Goal: Task Accomplishment & Management: Complete application form

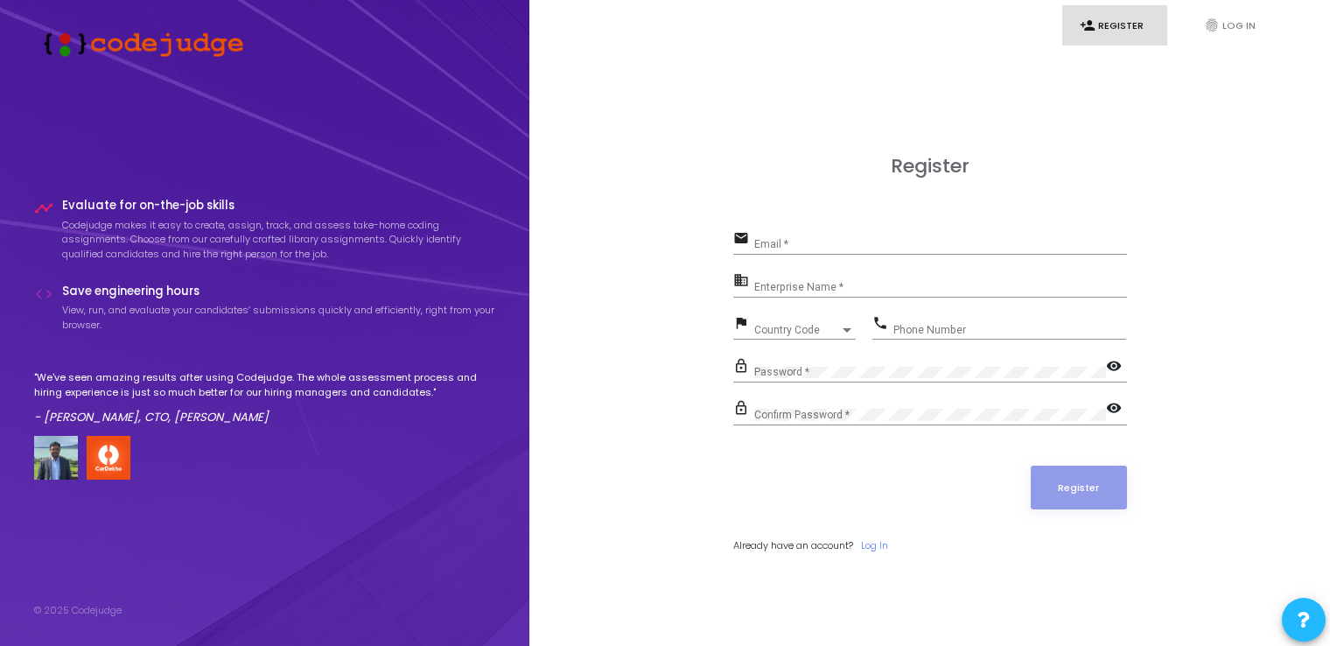
drag, startPoint x: 809, startPoint y: 254, endPoint x: 777, endPoint y: 242, distance: 34.3
click at [777, 242] on div "Email *" at bounding box center [940, 240] width 373 height 27
click at [777, 242] on input "Email *" at bounding box center [940, 244] width 373 height 12
type input "[EMAIL_ADDRESS][DOMAIN_NAME]"
click at [808, 293] on div "Enterprise Name *" at bounding box center [940, 282] width 373 height 27
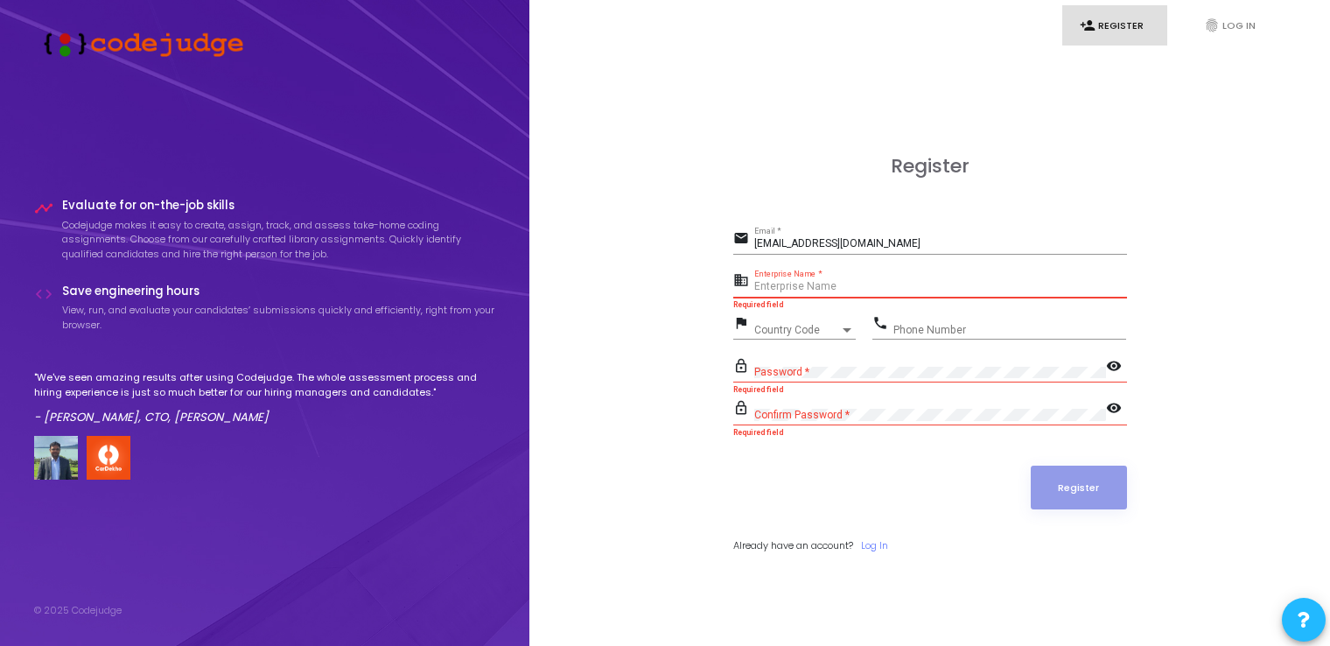
click at [798, 287] on input "Enterprise Name *" at bounding box center [940, 287] width 373 height 12
type input "Graphic Era Hill University"
drag, startPoint x: 798, startPoint y: 342, endPoint x: 779, endPoint y: 333, distance: 20.3
click at [779, 333] on div "flag Country Code Country Code" at bounding box center [794, 331] width 122 height 40
click at [779, 333] on span "Country Code" at bounding box center [785, 329] width 62 height 11
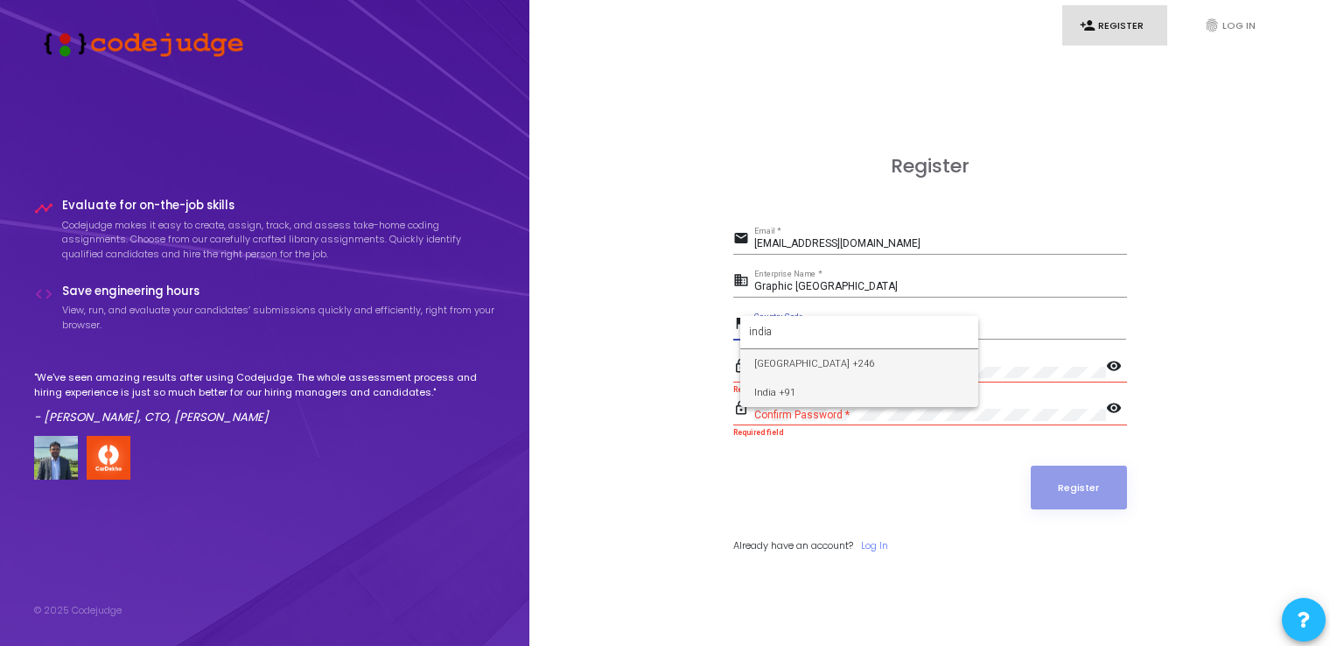
type input "india"
click at [759, 389] on span "India +91" at bounding box center [859, 392] width 210 height 29
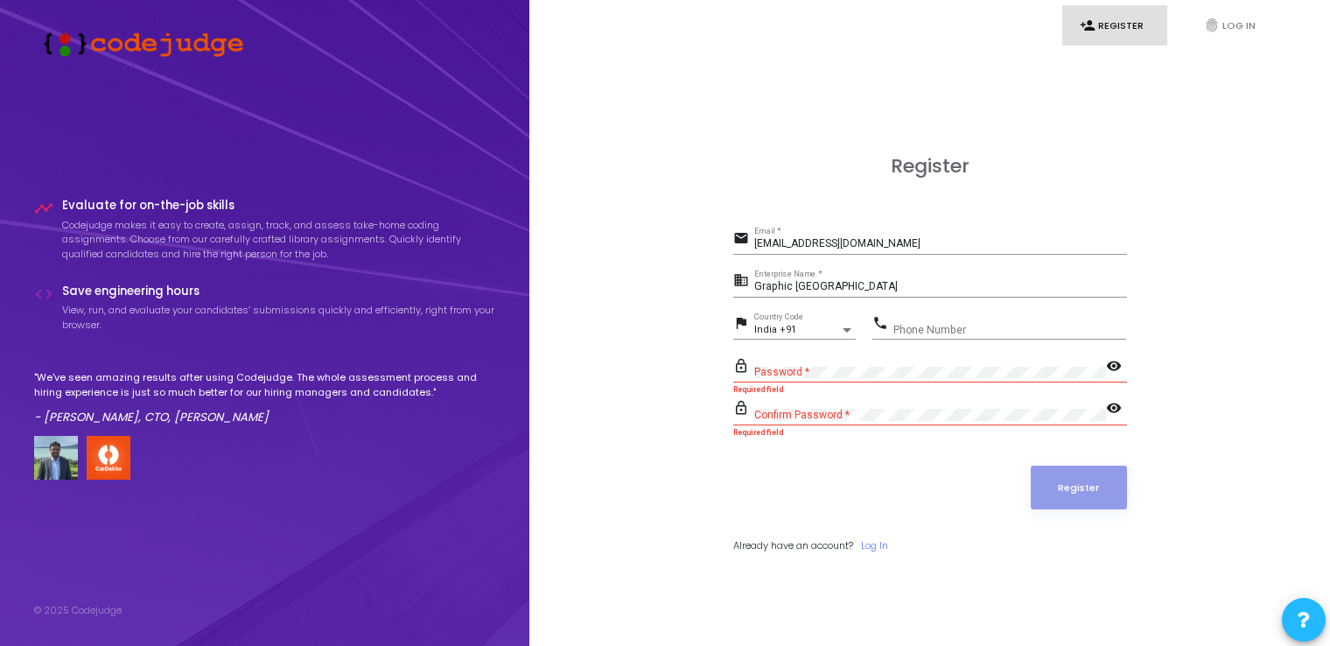
click at [917, 322] on div "Phone Number" at bounding box center [1009, 325] width 233 height 27
type input "7668073035"
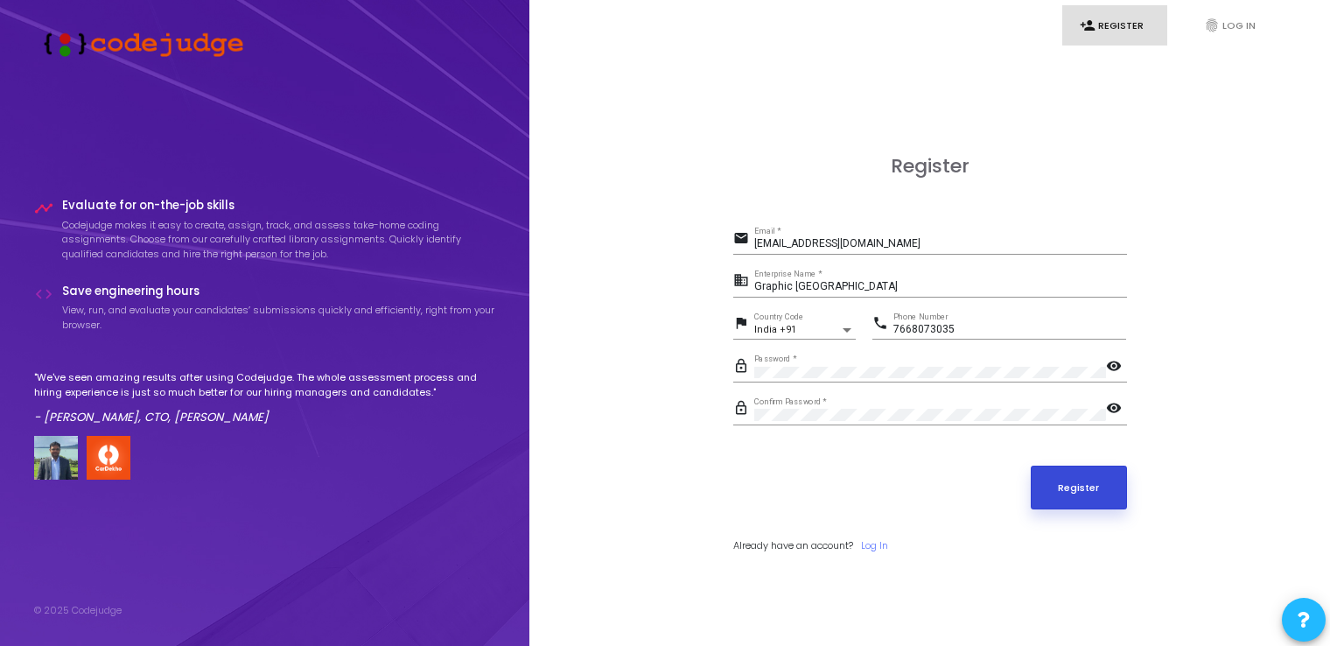
click at [1041, 500] on button "Register" at bounding box center [1079, 487] width 96 height 44
click at [898, 450] on form "email jeewanjoshi25@gmail.com Email * business Graphic Era Hill University Ente…" at bounding box center [930, 390] width 394 height 326
drag, startPoint x: 271, startPoint y: 401, endPoint x: 206, endPoint y: 416, distance: 67.5
click at [206, 416] on div ""We've seen amazing results after using Codejudge. The whole assessment process…" at bounding box center [265, 424] width 462 height 109
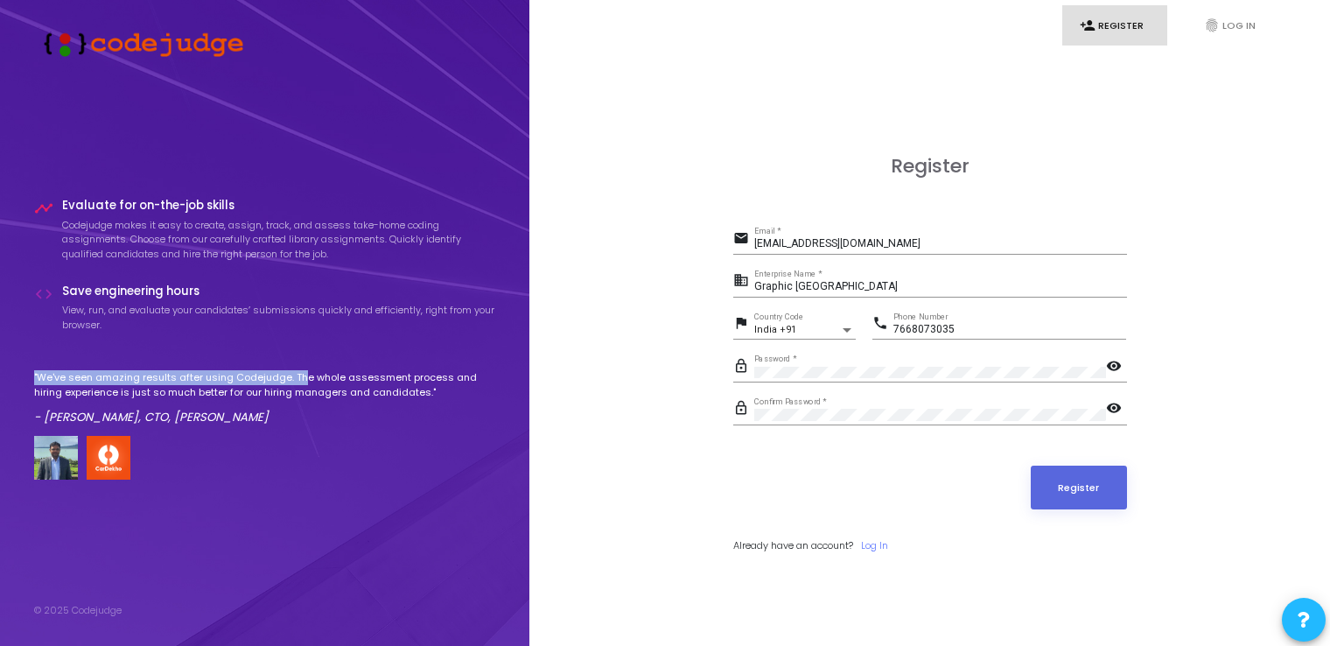
drag, startPoint x: 32, startPoint y: 368, endPoint x: 297, endPoint y: 373, distance: 265.1
click at [297, 373] on div "timeline Evaluate for on-the-job skills Codejudge makes it easy to create, assi…" at bounding box center [264, 323] width 529 height 646
drag, startPoint x: 297, startPoint y: 373, endPoint x: 400, endPoint y: 421, distance: 113.1
click at [400, 421] on p "- [PERSON_NAME], CTO, [PERSON_NAME]" at bounding box center [265, 417] width 462 height 17
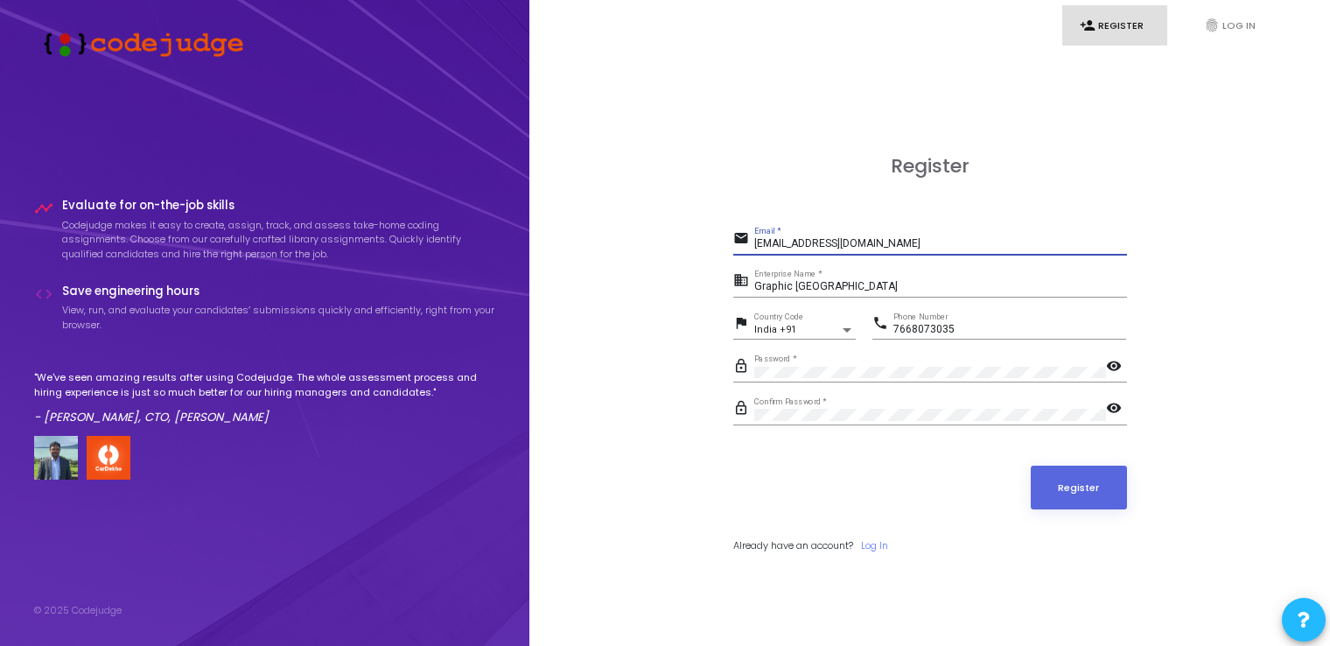
click at [889, 247] on input "[EMAIL_ADDRESS][DOMAIN_NAME]" at bounding box center [940, 244] width 373 height 12
click at [1149, 311] on div "Register email jeewanjoshi25@gmail.com Email * business Graphic Era Hill Univer…" at bounding box center [930, 374] width 762 height 646
drag, startPoint x: 1092, startPoint y: 451, endPoint x: 1088, endPoint y: 495, distance: 43.9
click at [1088, 495] on form "email jeewanjoshi25@gmail.com Email * business Graphic Era Hill University Ente…" at bounding box center [930, 390] width 394 height 326
click at [1088, 460] on form "email jeewanjoshi25@gmail.com Email * business Graphic Era Hill University Ente…" at bounding box center [930, 390] width 394 height 326
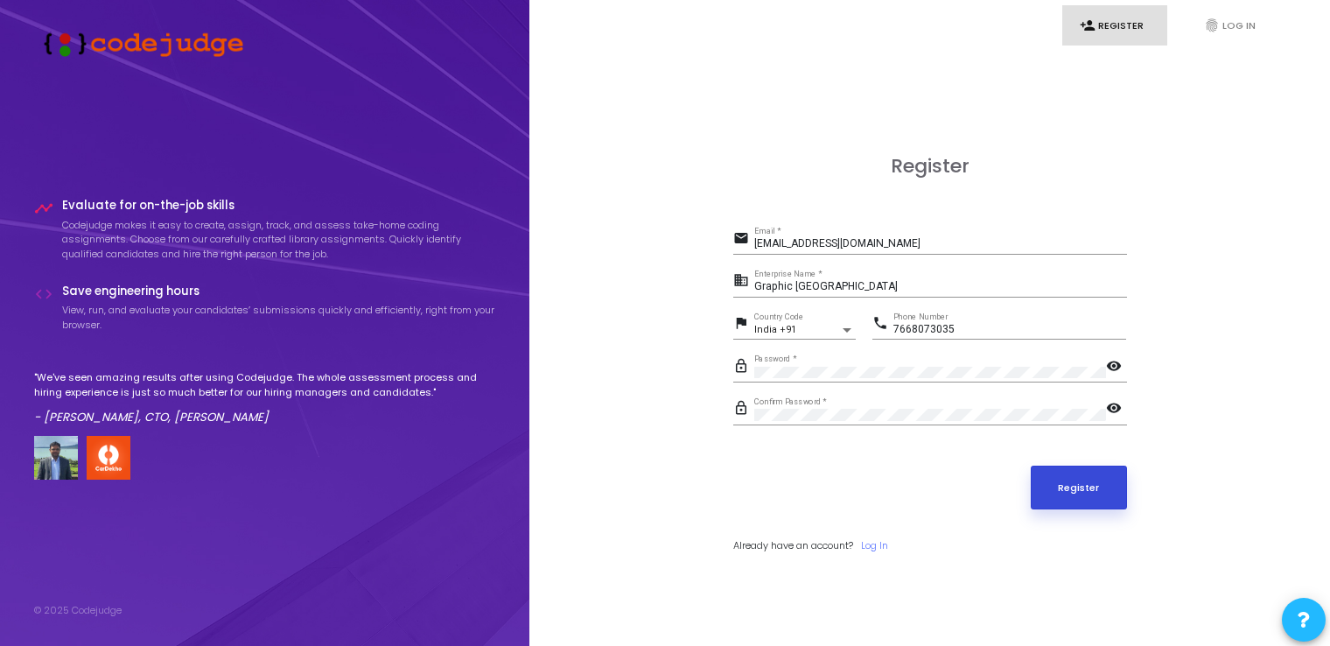
click at [1087, 482] on button "Register" at bounding box center [1079, 487] width 96 height 44
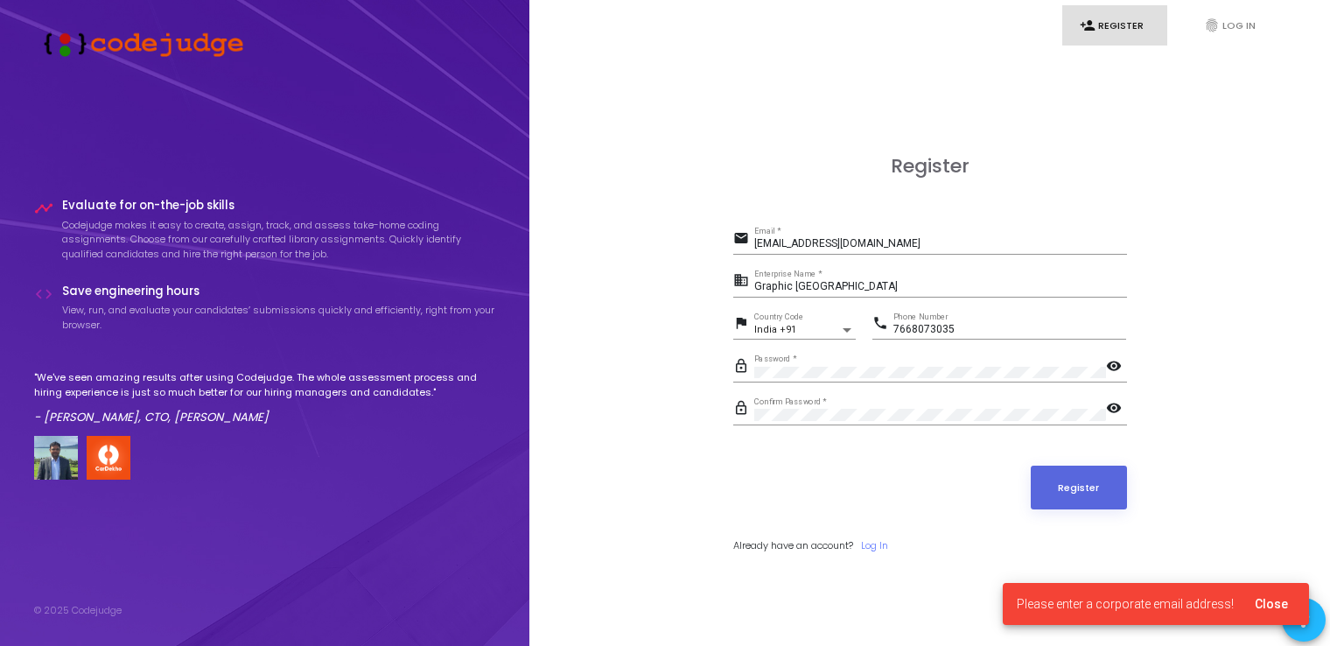
click at [1089, 453] on form "email jeewanjoshi25@gmail.com Email * business Graphic Era Hill University Ente…" at bounding box center [930, 390] width 394 height 326
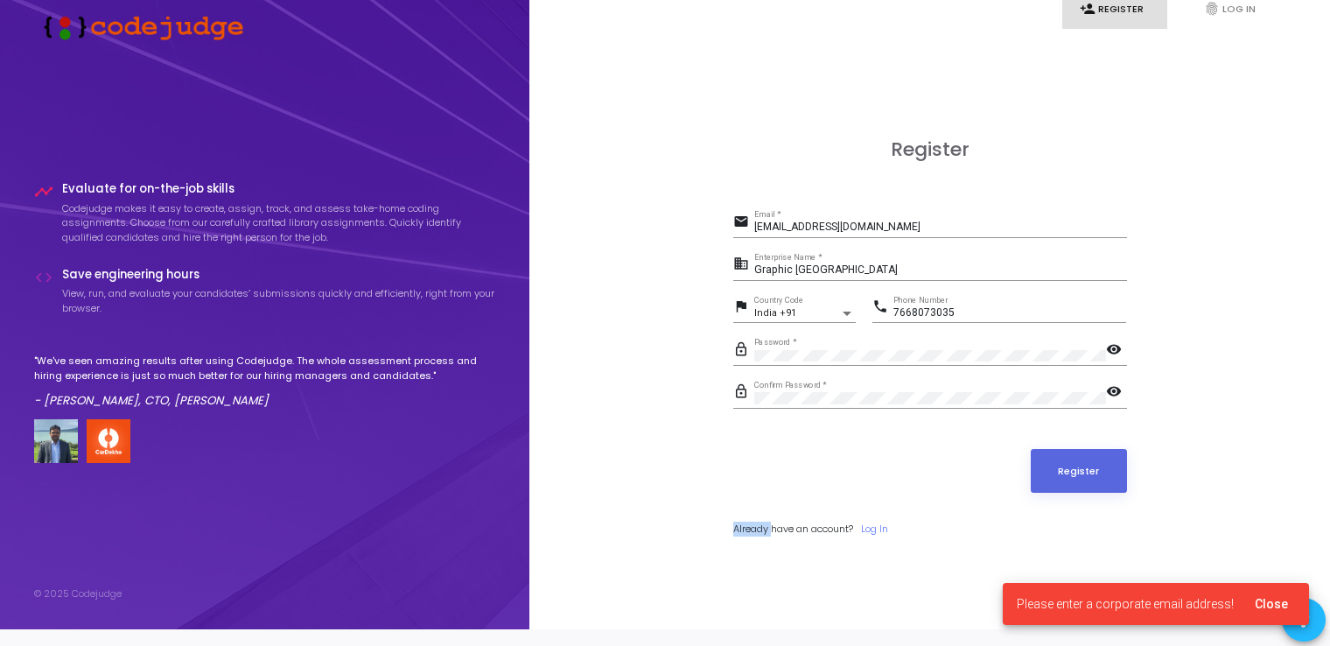
scroll to position [45, 0]
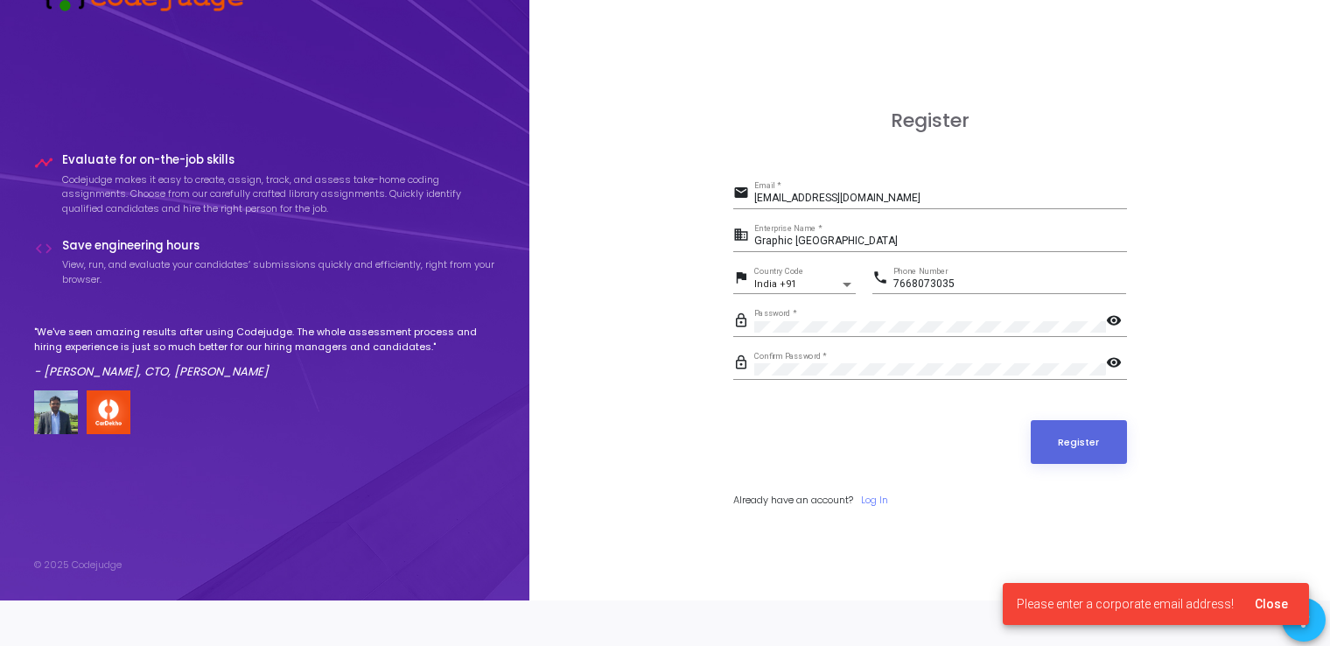
click at [1022, 460] on div "Register" at bounding box center [930, 442] width 394 height 44
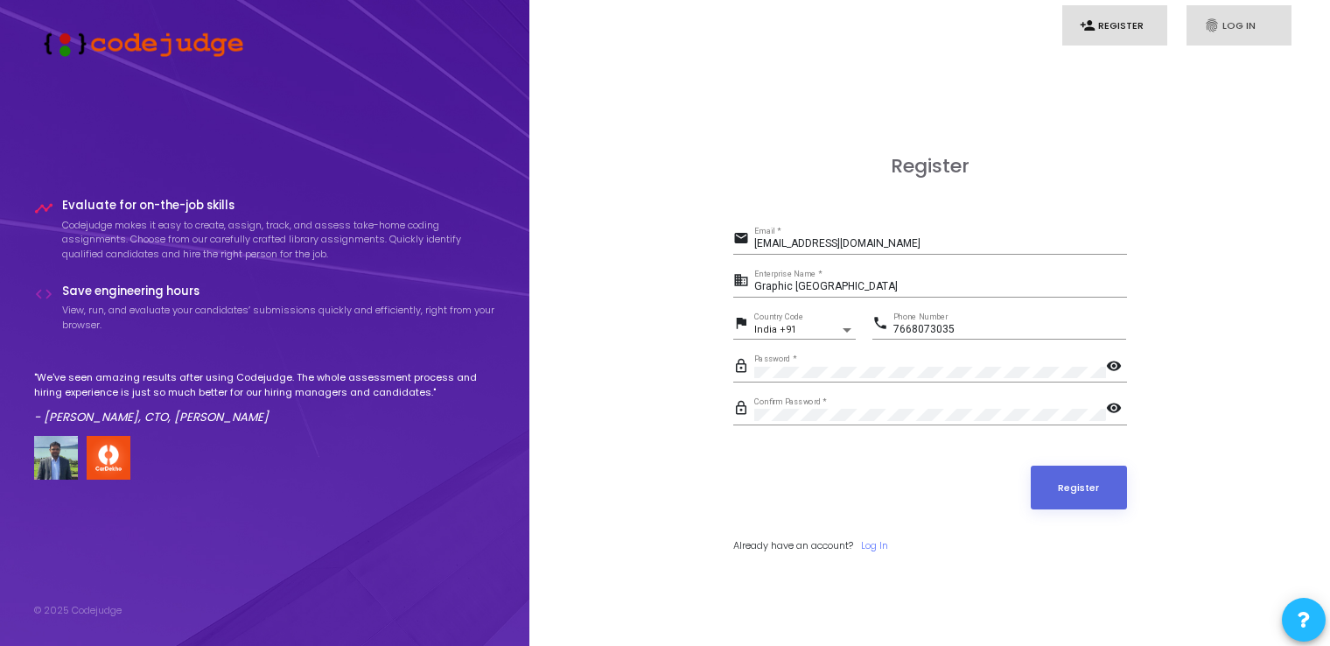
click at [1218, 26] on icon "fingerprint" at bounding box center [1212, 25] width 16 height 16
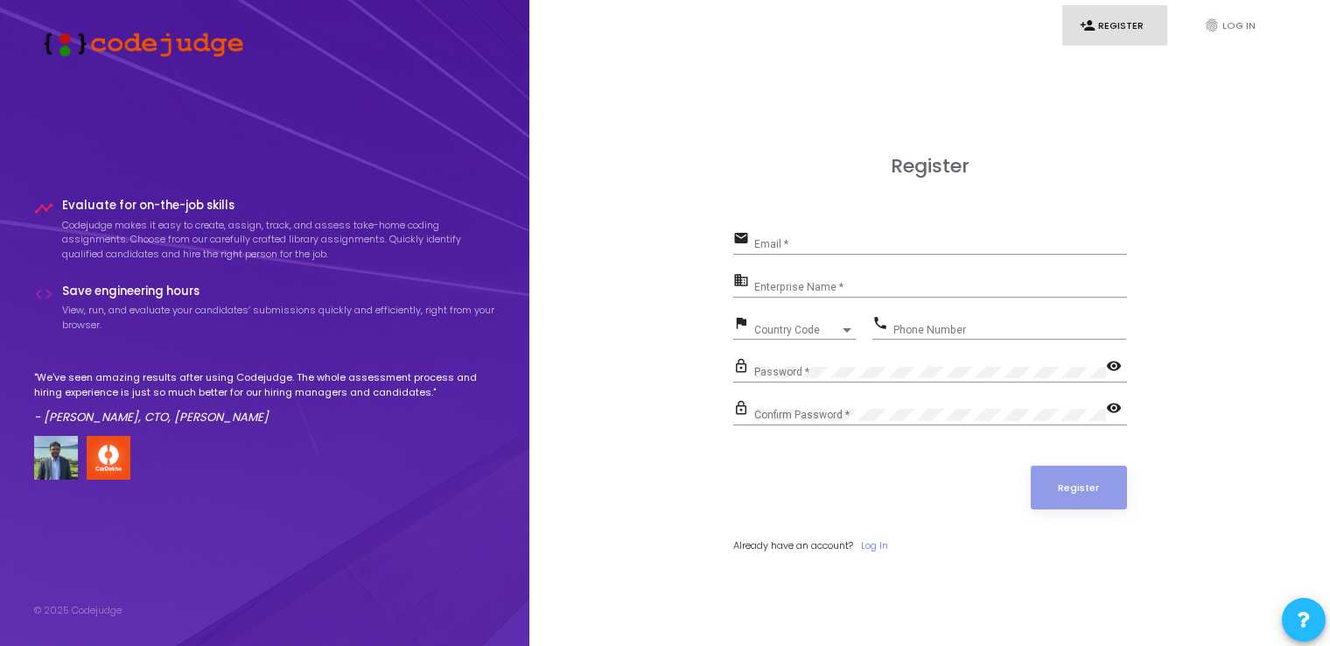
click at [947, 236] on div "Email *" at bounding box center [940, 240] width 373 height 27
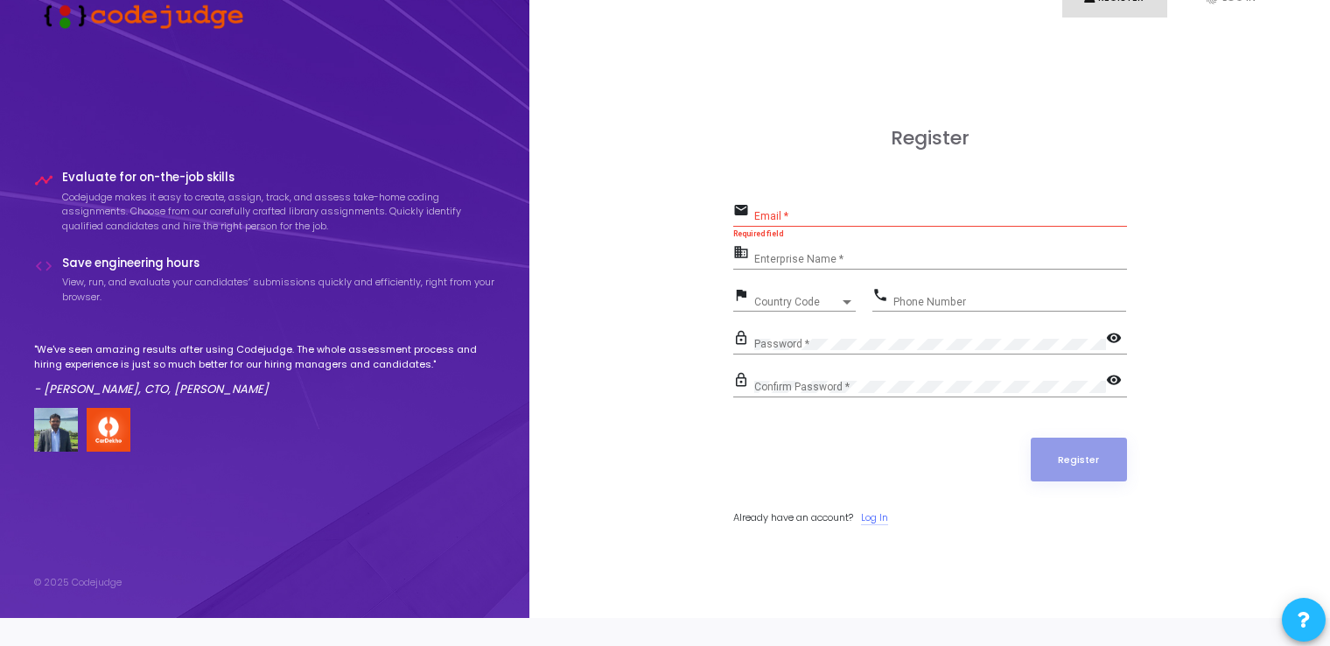
click at [884, 511] on link "Log In" at bounding box center [874, 517] width 27 height 15
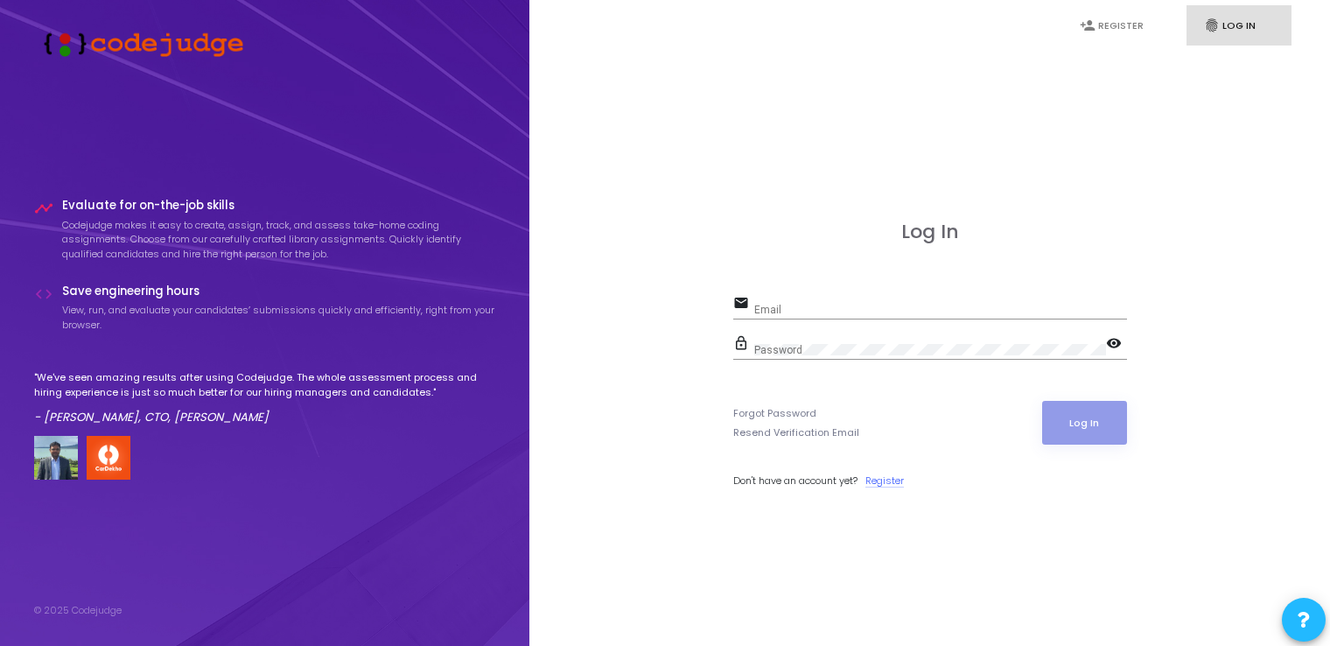
click at [890, 479] on link "Register" at bounding box center [884, 480] width 38 height 15
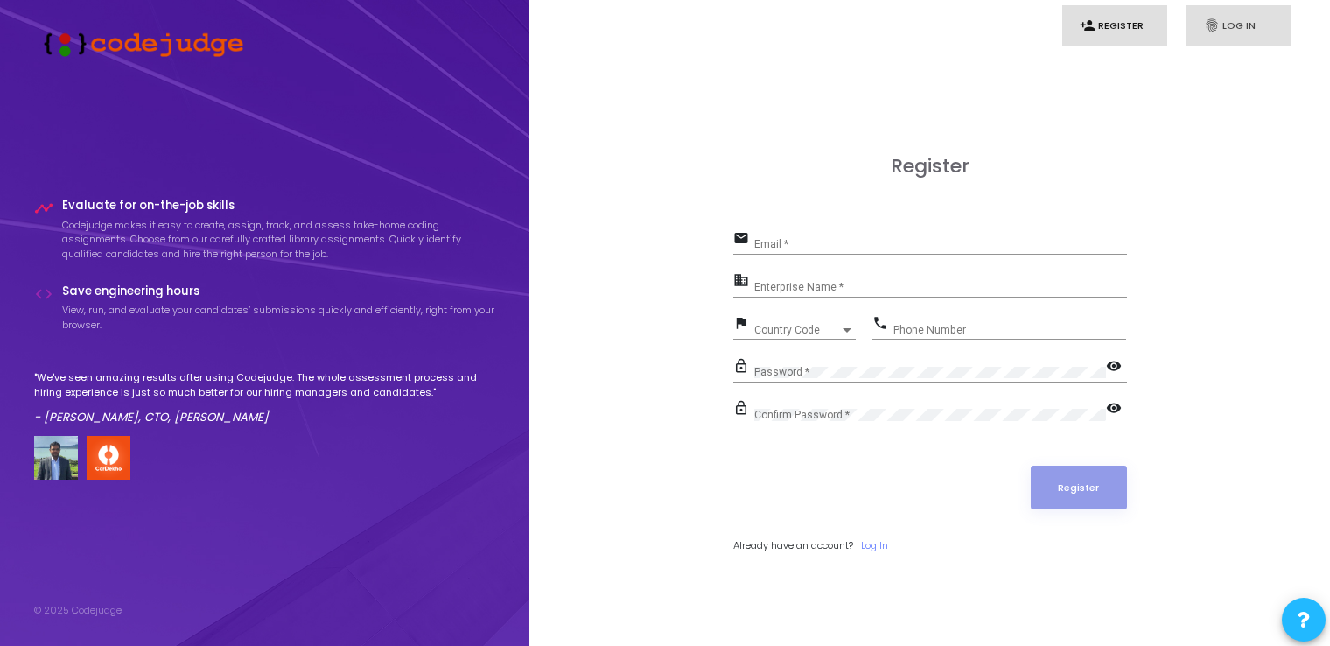
click at [1225, 26] on link "fingerprint Log In" at bounding box center [1238, 25] width 105 height 41
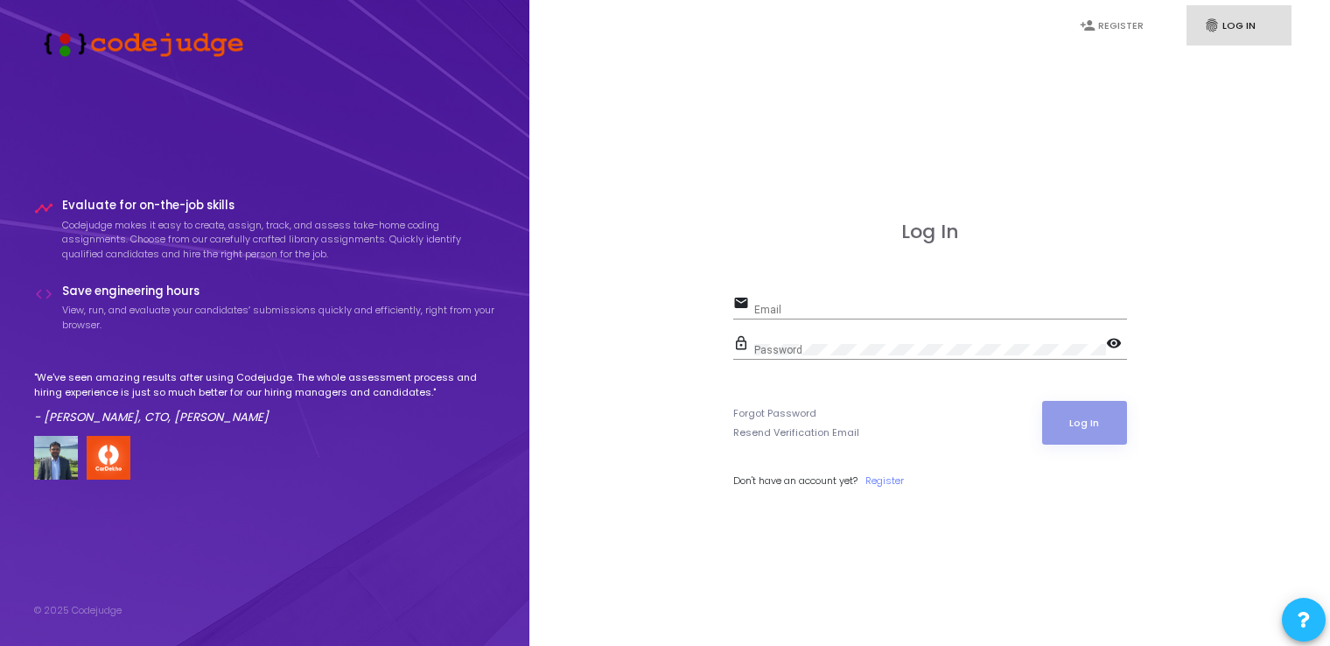
click at [868, 297] on div "Email" at bounding box center [940, 305] width 373 height 27
click at [857, 310] on input "Email" at bounding box center [940, 310] width 373 height 12
type input "[EMAIL_ADDRESS][DOMAIN_NAME]"
click at [1042, 411] on div "Forgot Password Resend Verification Email Log In" at bounding box center [930, 423] width 394 height 44
